Goal: Information Seeking & Learning: Learn about a topic

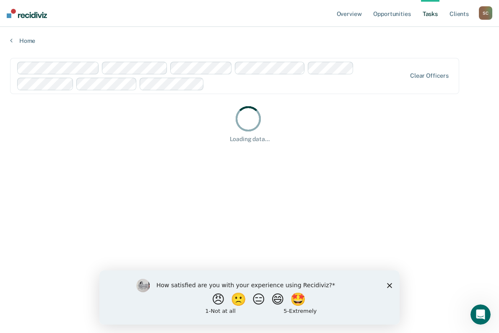
click at [389, 285] on polygon "Close survey" at bounding box center [389, 284] width 5 height 5
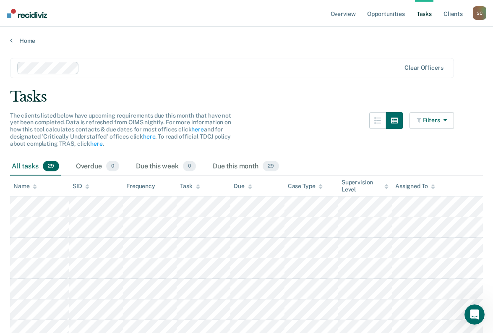
click at [444, 114] on button "Filters" at bounding box center [431, 120] width 44 height 17
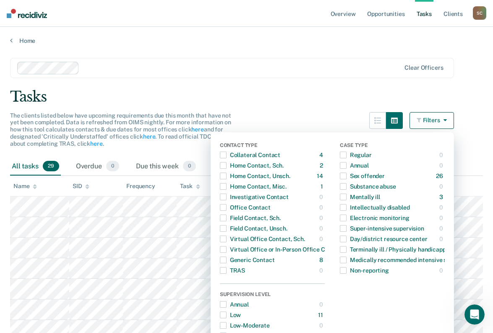
click at [321, 99] on div "Tasks" at bounding box center [246, 96] width 473 height 17
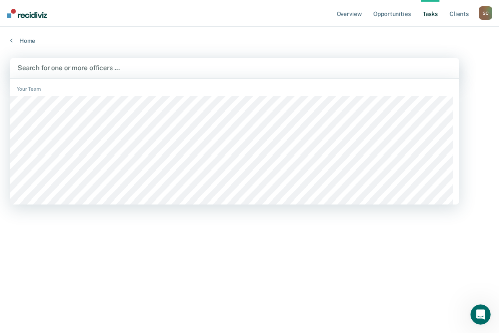
click at [104, 68] on div at bounding box center [235, 68] width 434 height 10
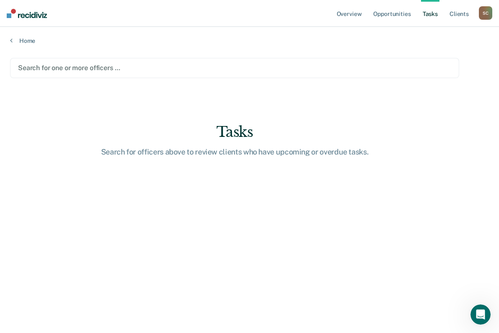
click at [101, 67] on div at bounding box center [234, 68] width 433 height 10
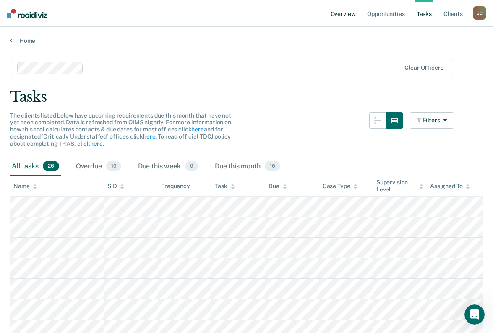
click at [348, 17] on link "Overview" at bounding box center [343, 13] width 29 height 27
